Goal: Task Accomplishment & Management: Manage account settings

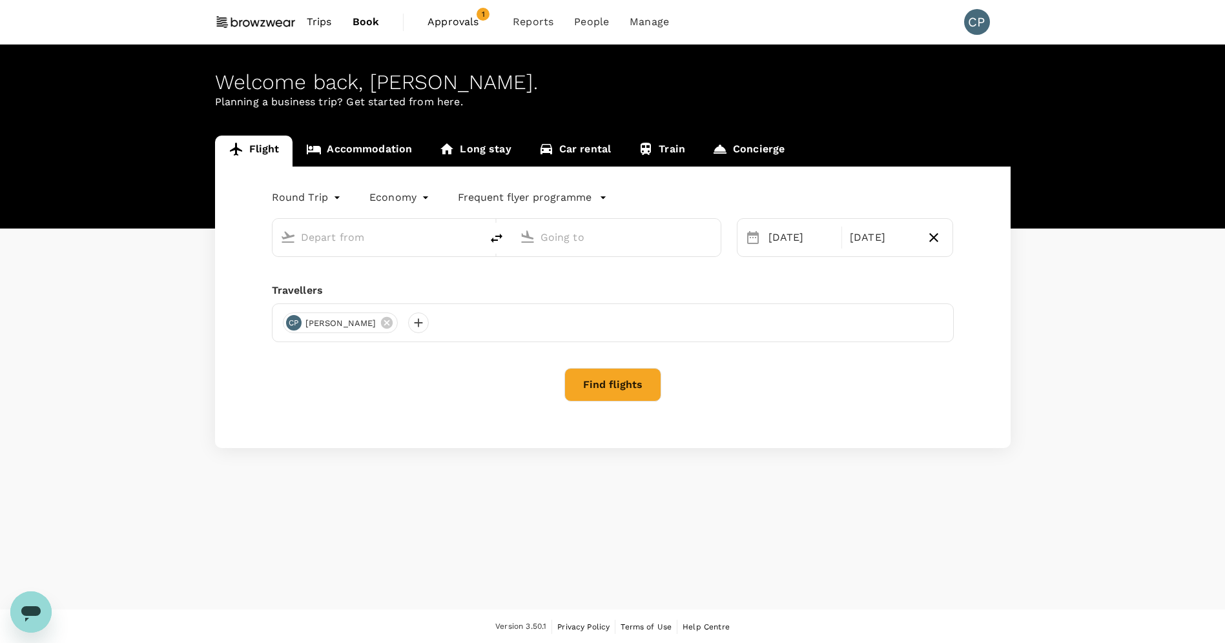
click at [446, 18] on span "Approvals" at bounding box center [460, 22] width 65 height 16
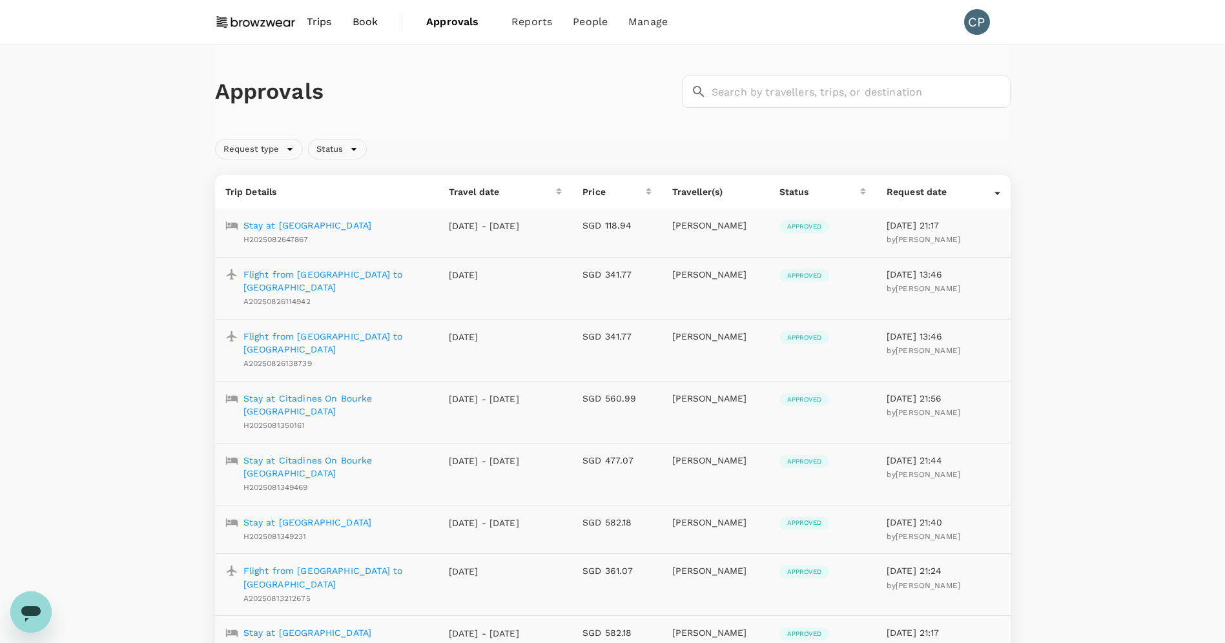
click at [325, 27] on span "Trips" at bounding box center [319, 22] width 25 height 16
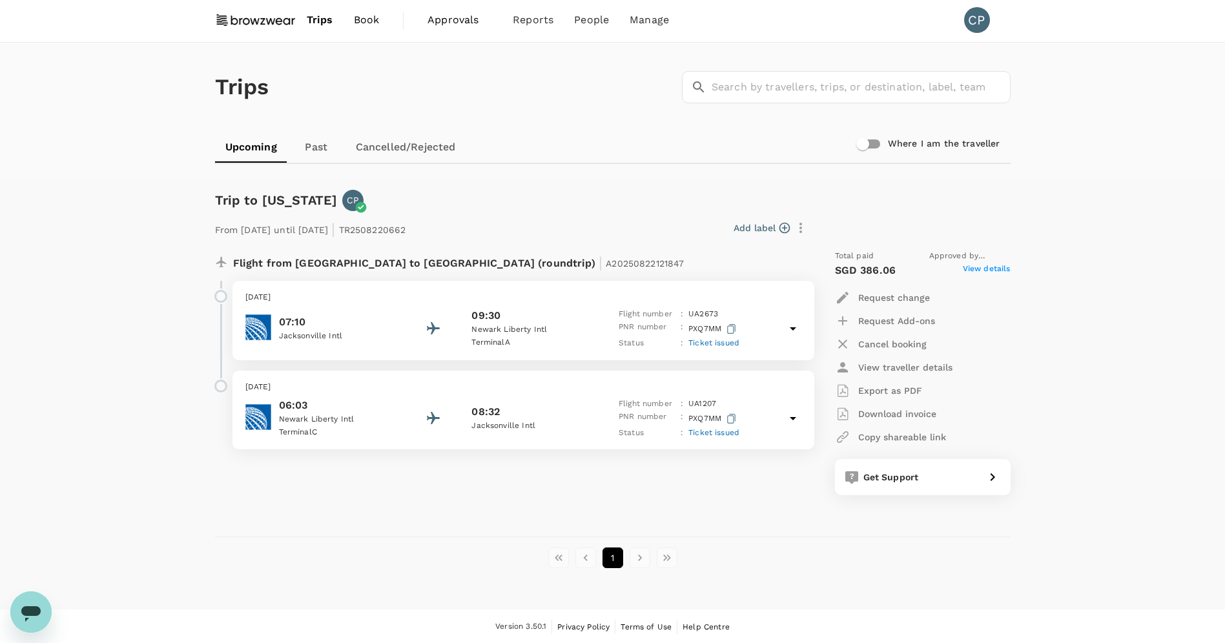
scroll to position [3, 0]
click at [640, 560] on li "pagination navigation" at bounding box center [640, 557] width 27 height 21
click at [895, 298] on p "Request change" at bounding box center [895, 296] width 72 height 13
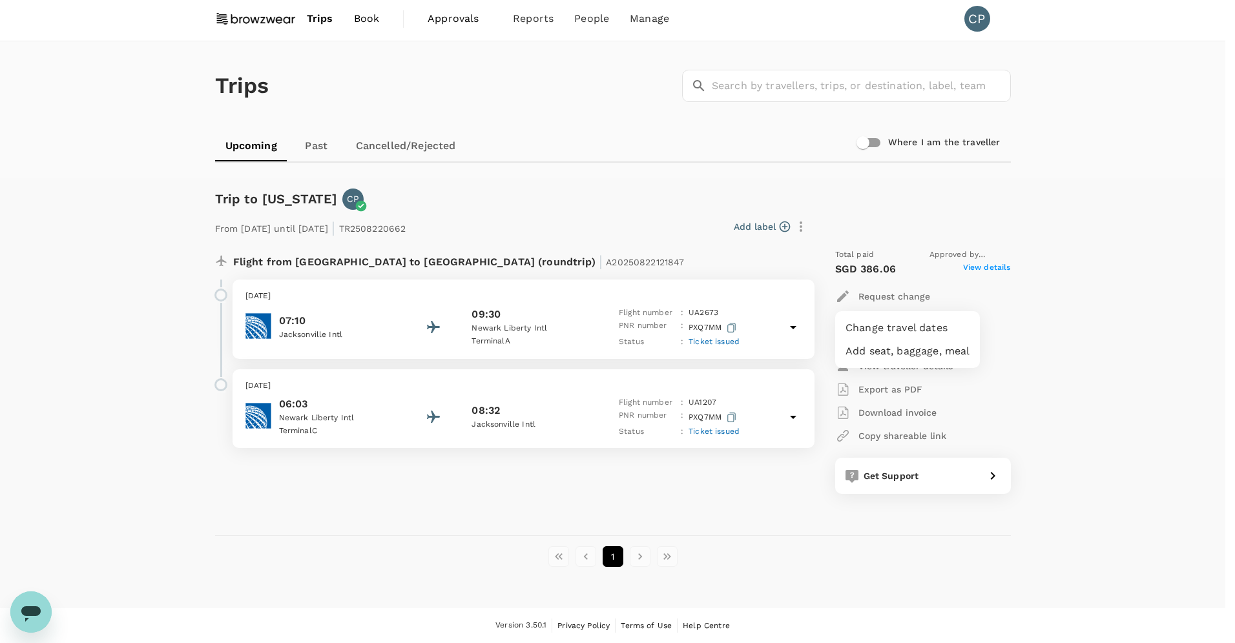
click at [178, 446] on div at bounding box center [617, 321] width 1235 height 643
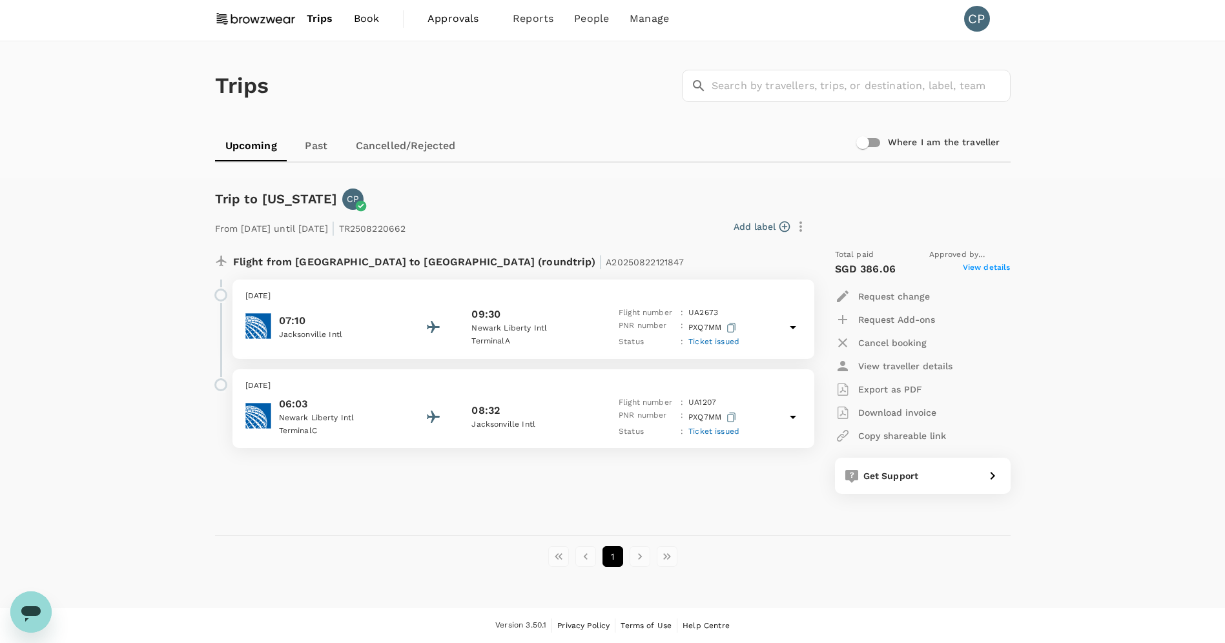
click at [606, 264] on span "A20250822121847" at bounding box center [645, 262] width 78 height 10
